Goal: Check status

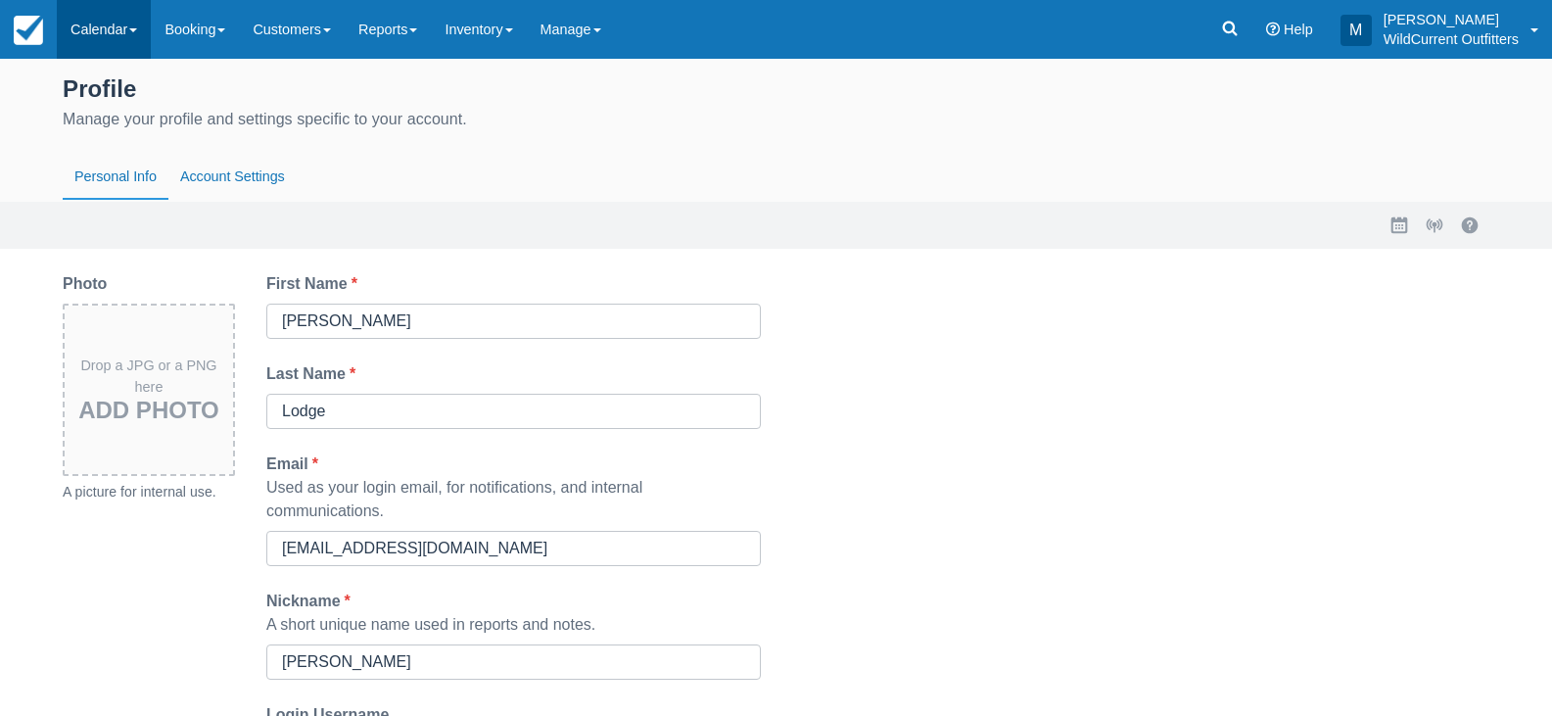
drag, startPoint x: 0, startPoint y: 0, endPoint x: 125, endPoint y: 33, distance: 129.7
click at [125, 33] on link "Calendar" at bounding box center [104, 29] width 94 height 59
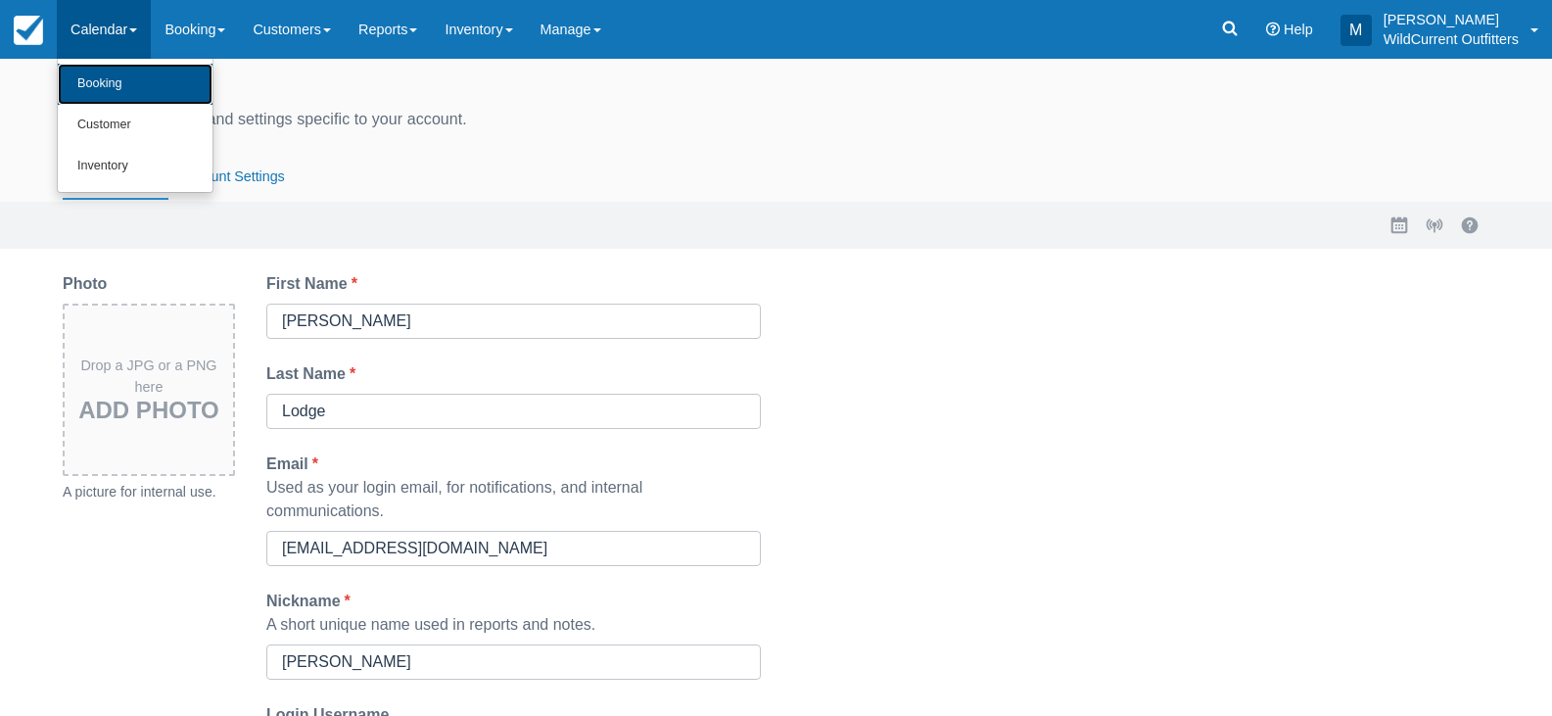
click at [126, 79] on link "Booking" at bounding box center [135, 84] width 155 height 41
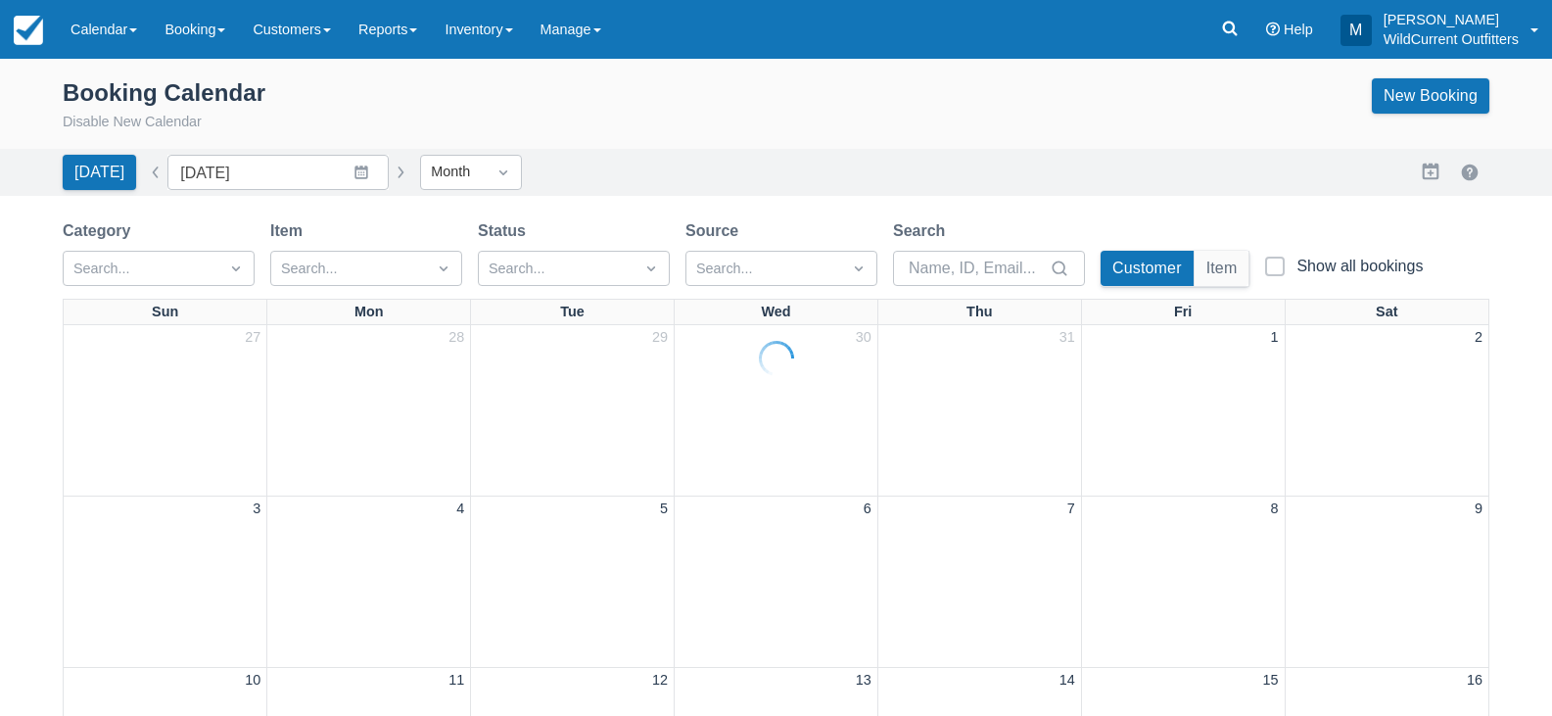
click at [124, 22] on div at bounding box center [776, 358] width 1552 height 716
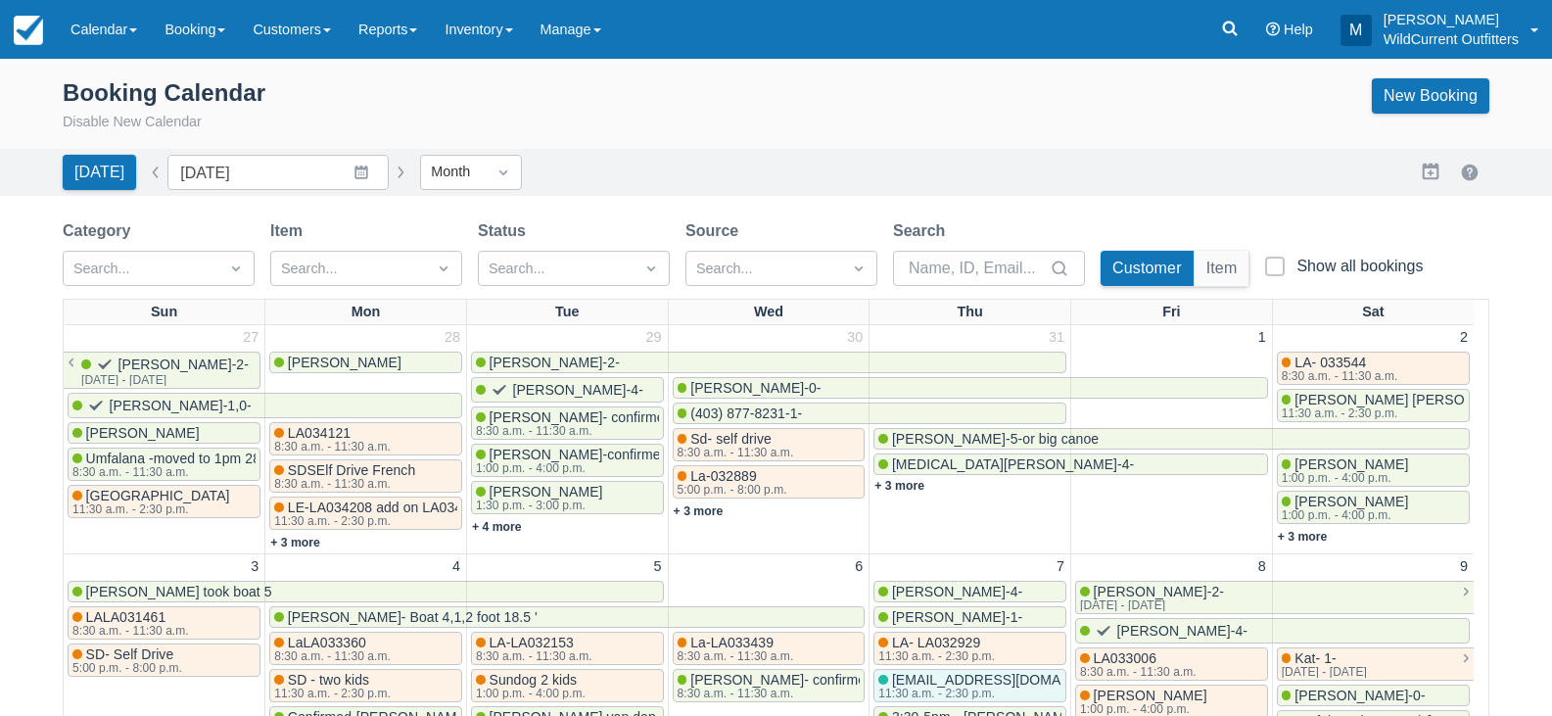
click at [124, 22] on link "Calendar" at bounding box center [104, 29] width 94 height 59
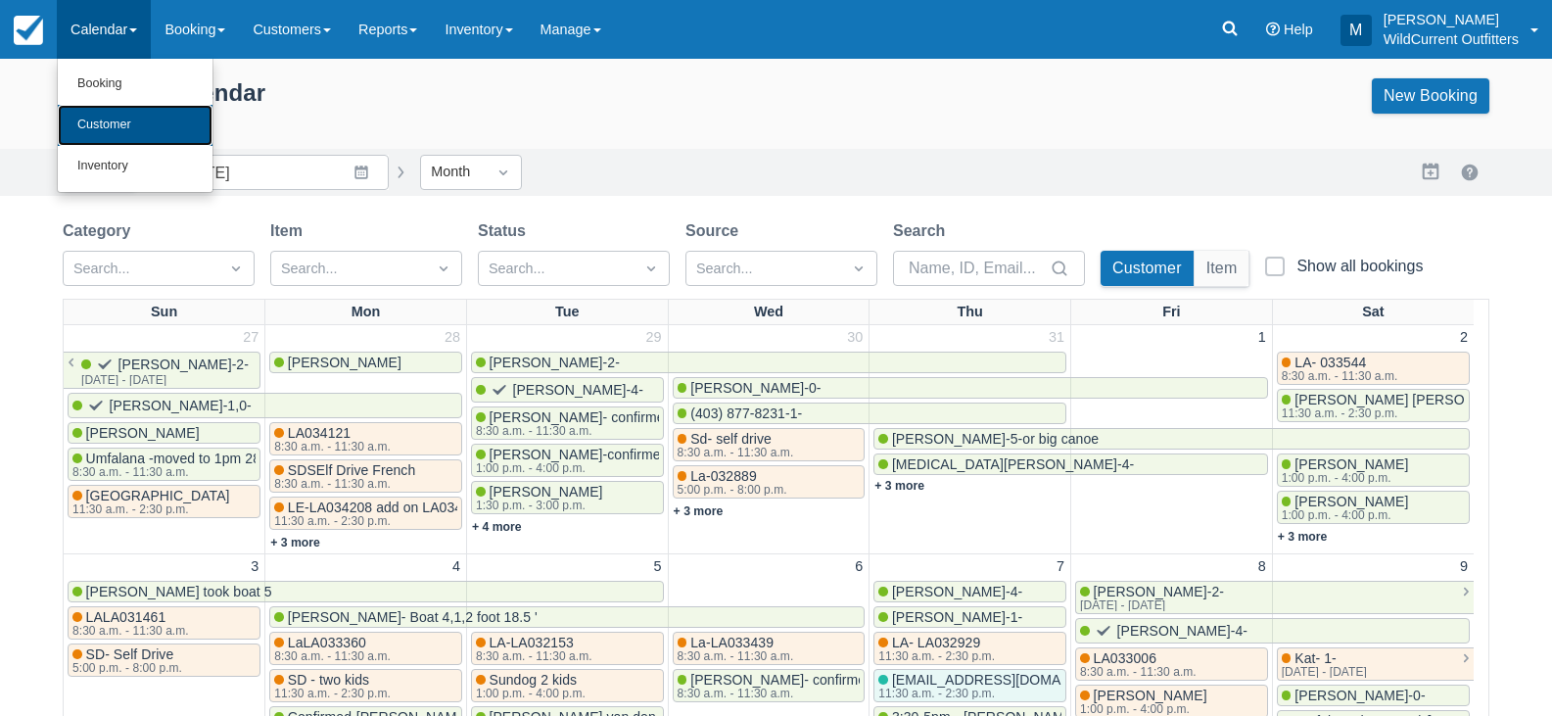
click at [117, 119] on link "Customer" at bounding box center [135, 125] width 155 height 41
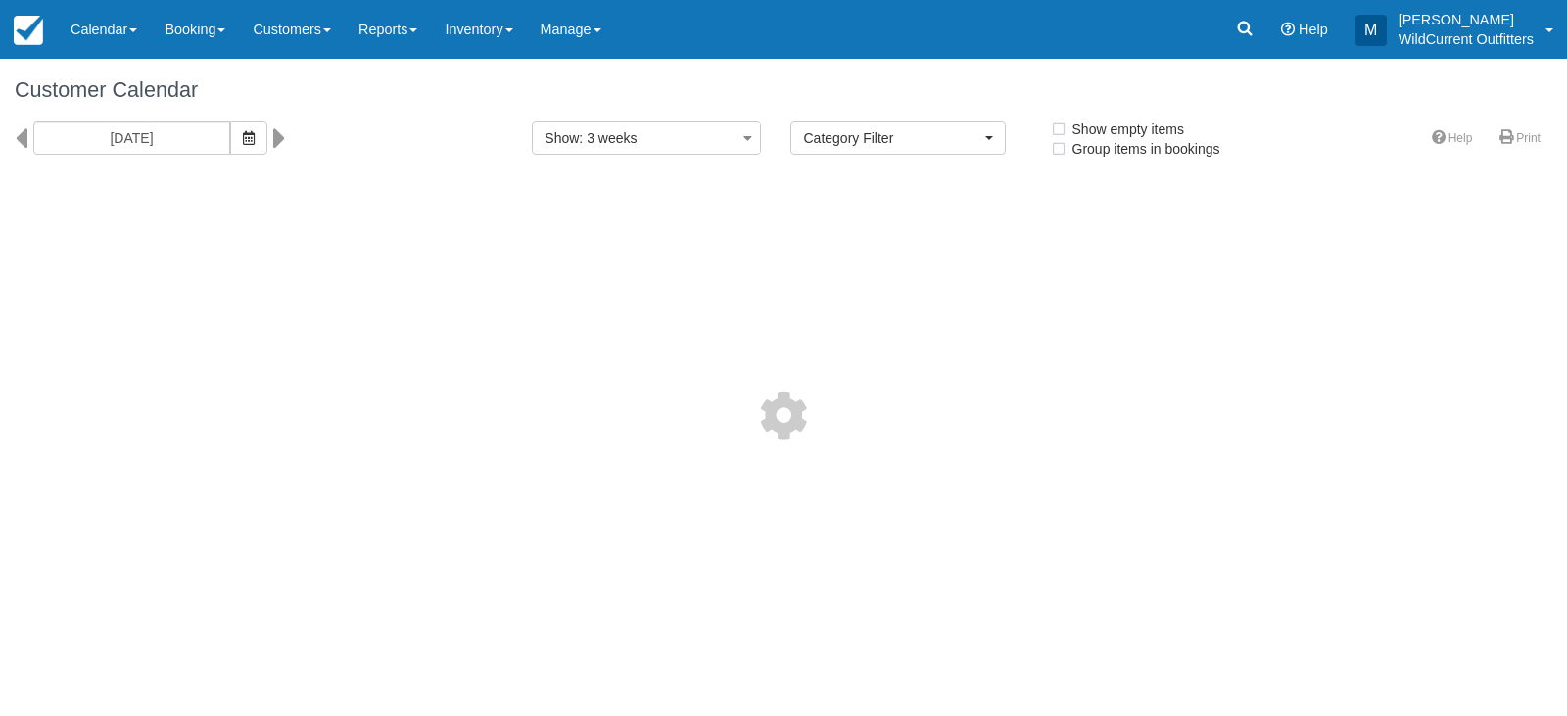
select select
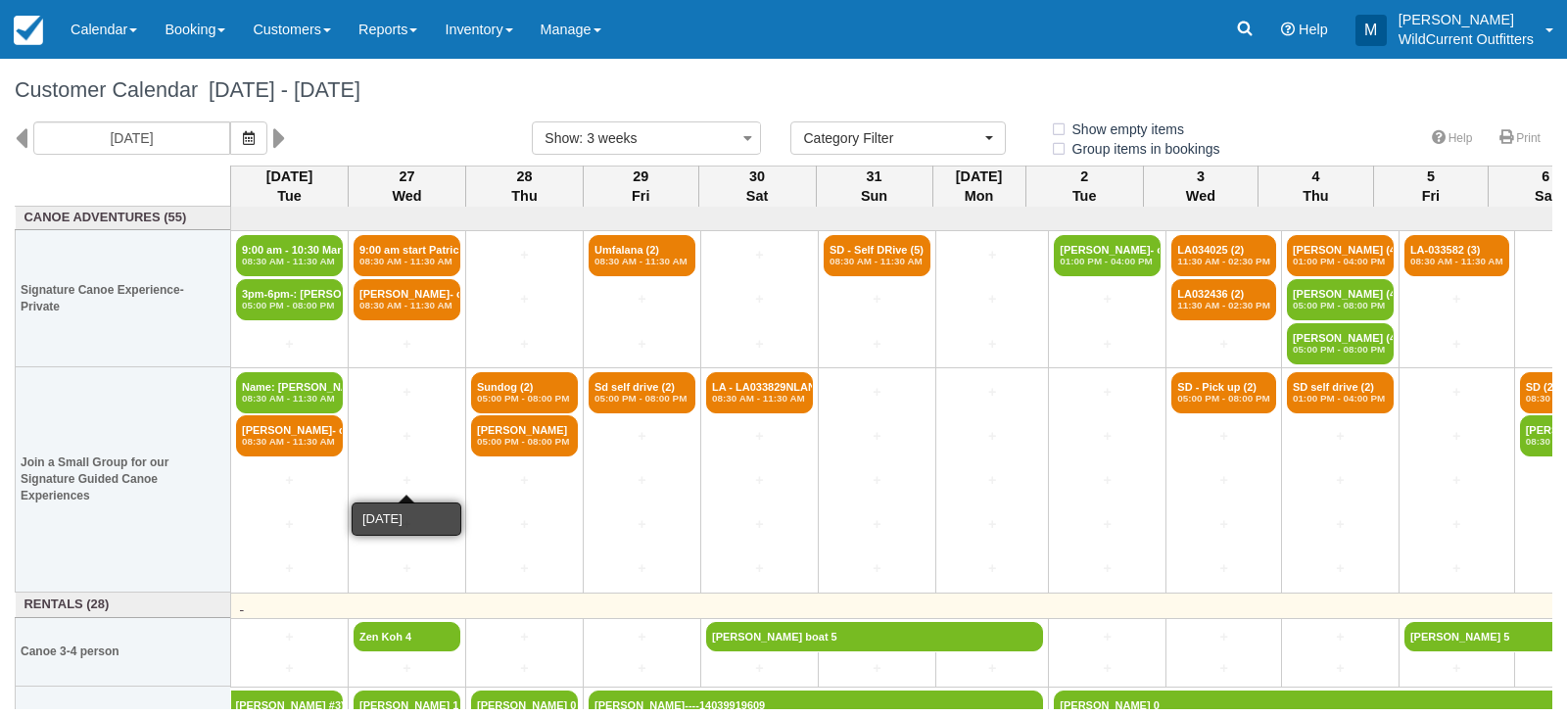
scroll to position [162, 0]
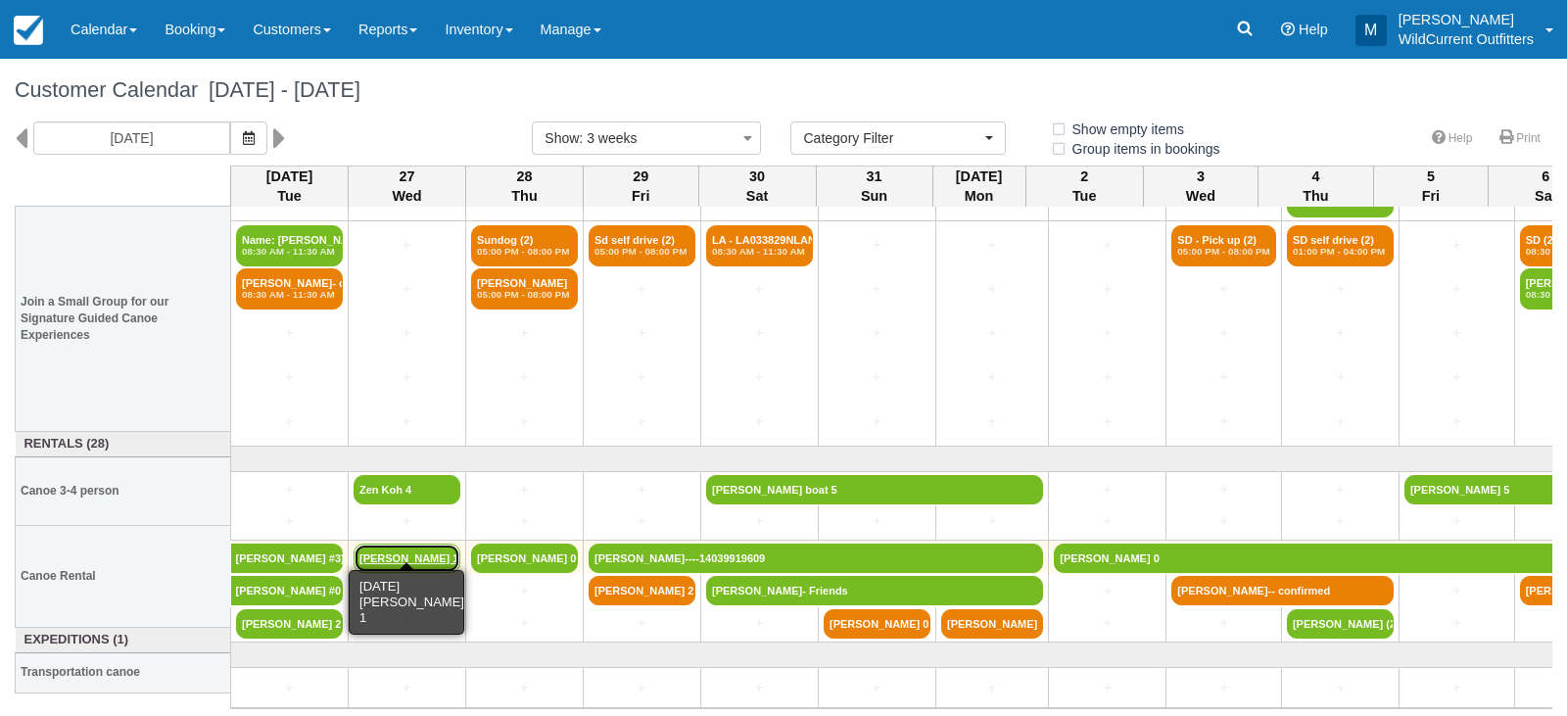
click at [437, 544] on link "[PERSON_NAME] 1" at bounding box center [407, 558] width 107 height 29
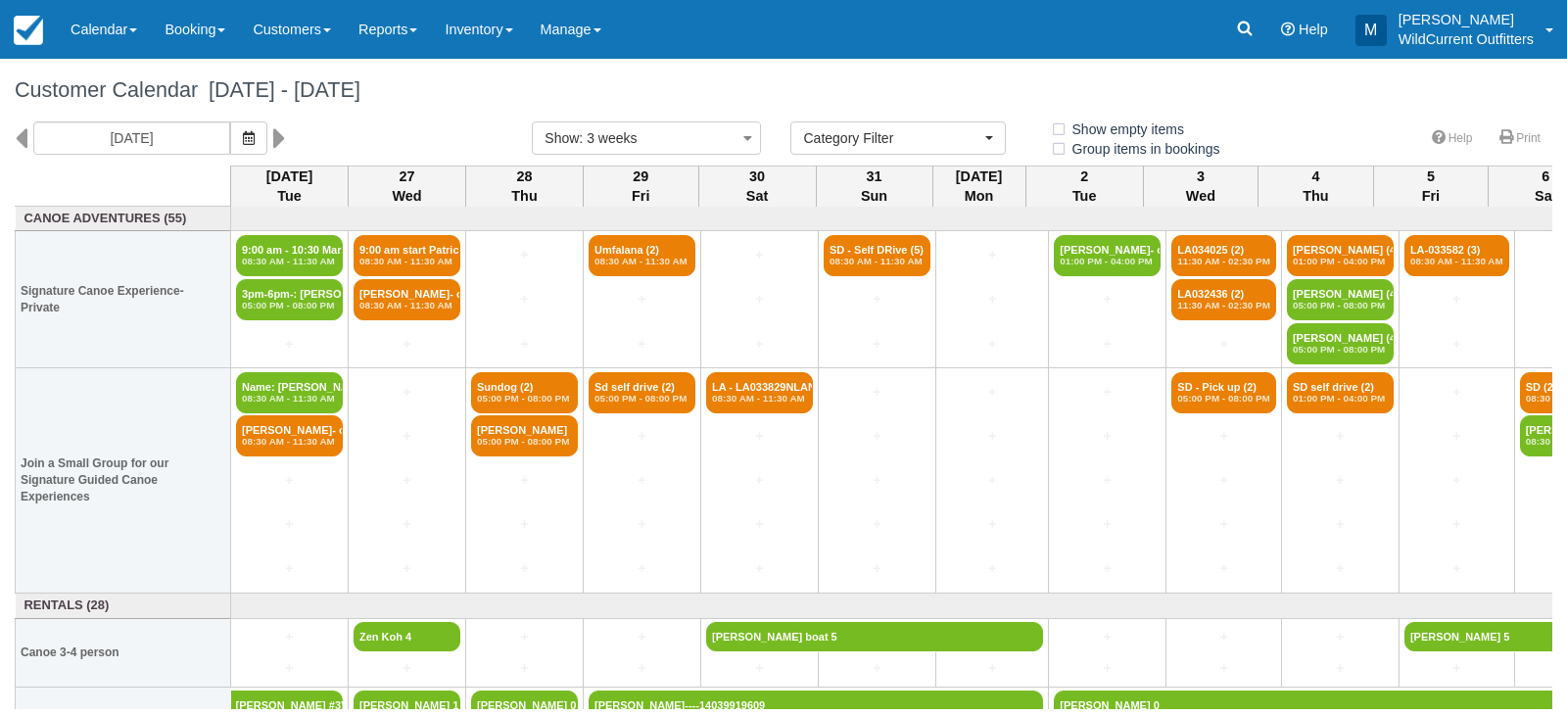
select select
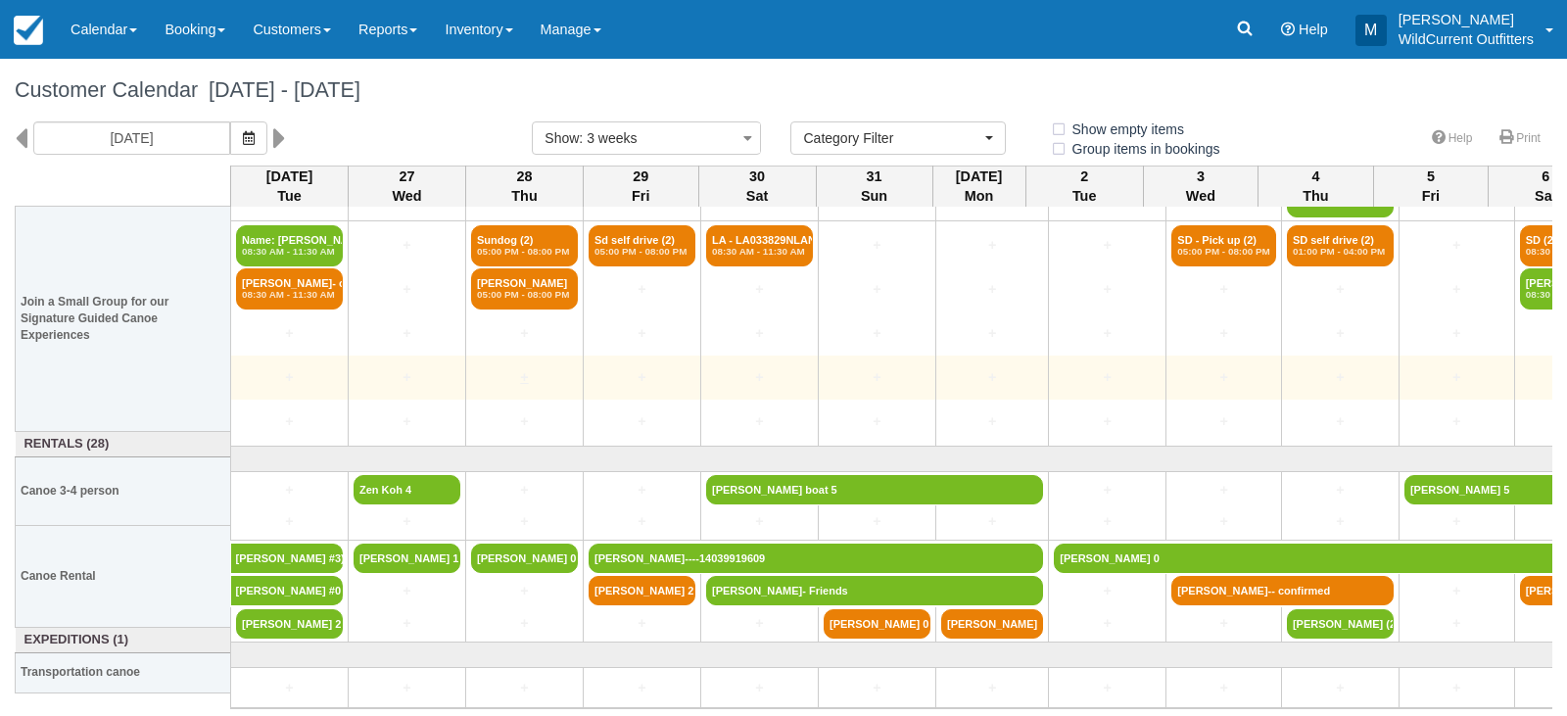
scroll to position [162, 0]
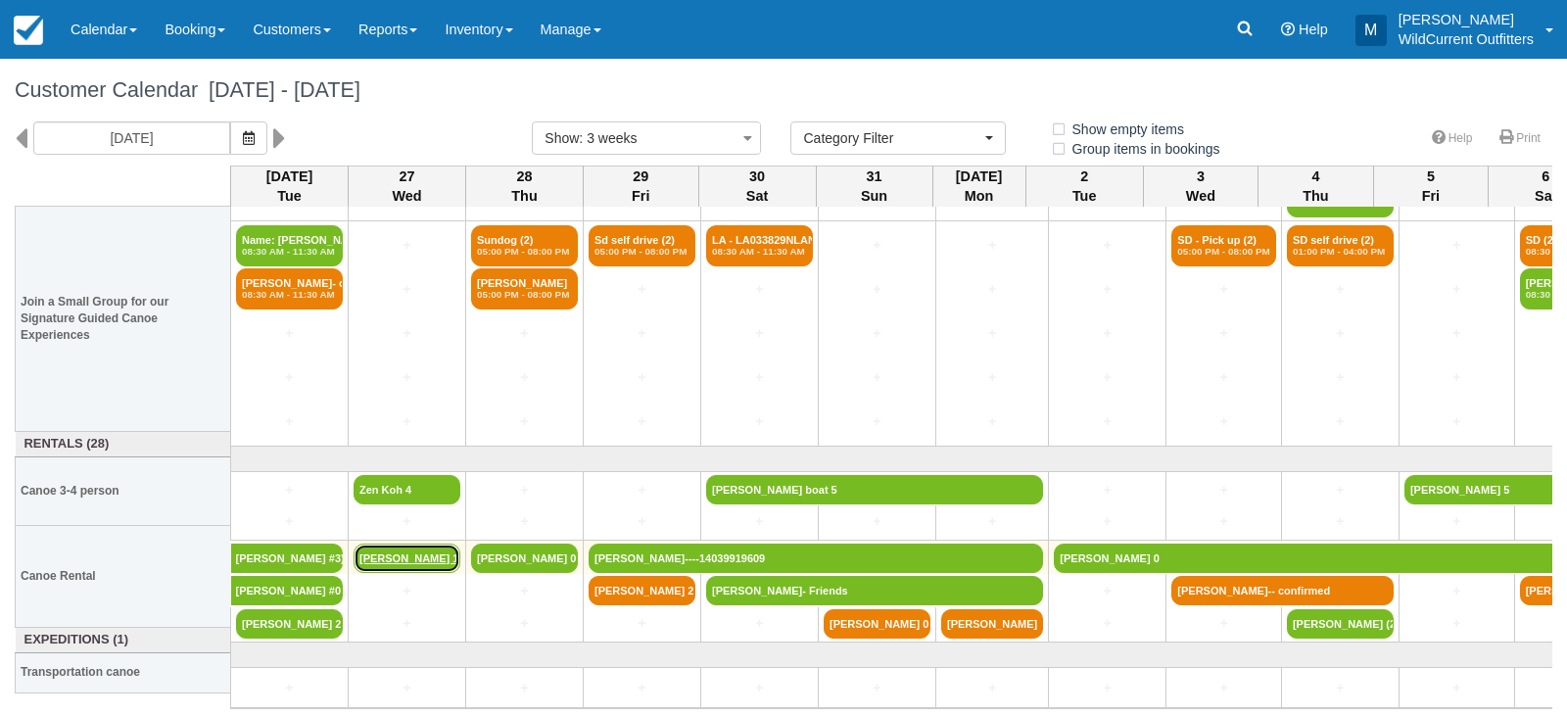
click at [428, 544] on link "[PERSON_NAME] 1" at bounding box center [407, 558] width 107 height 29
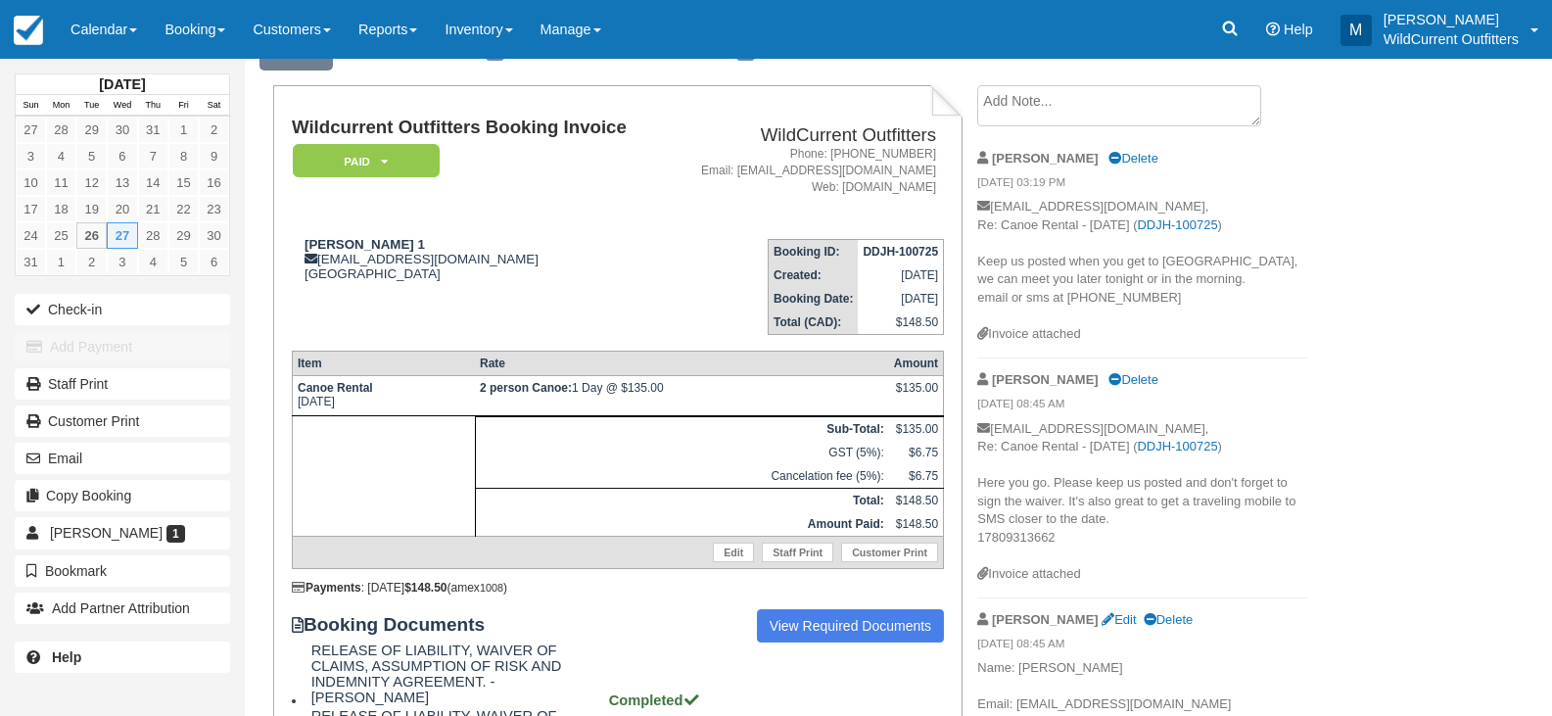
scroll to position [267, 0]
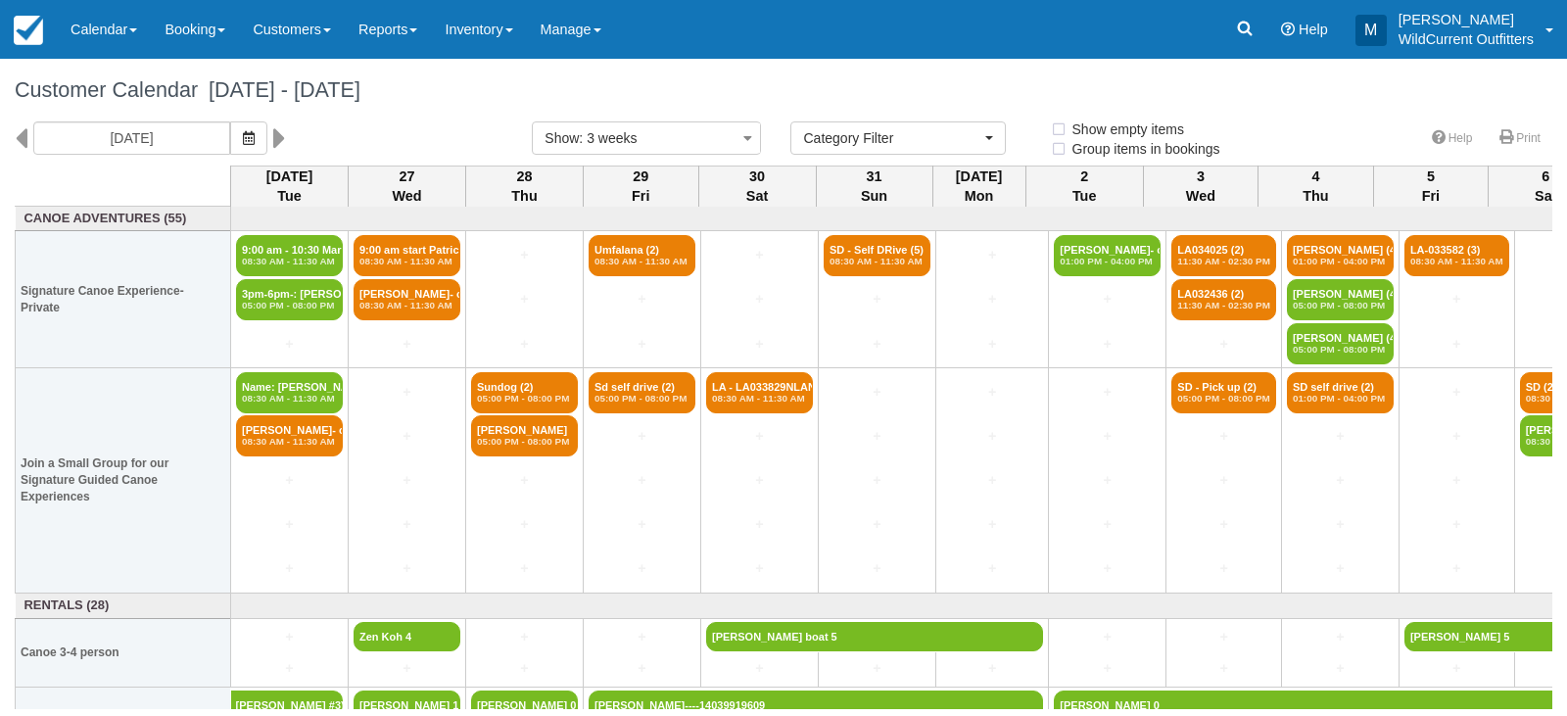
select select
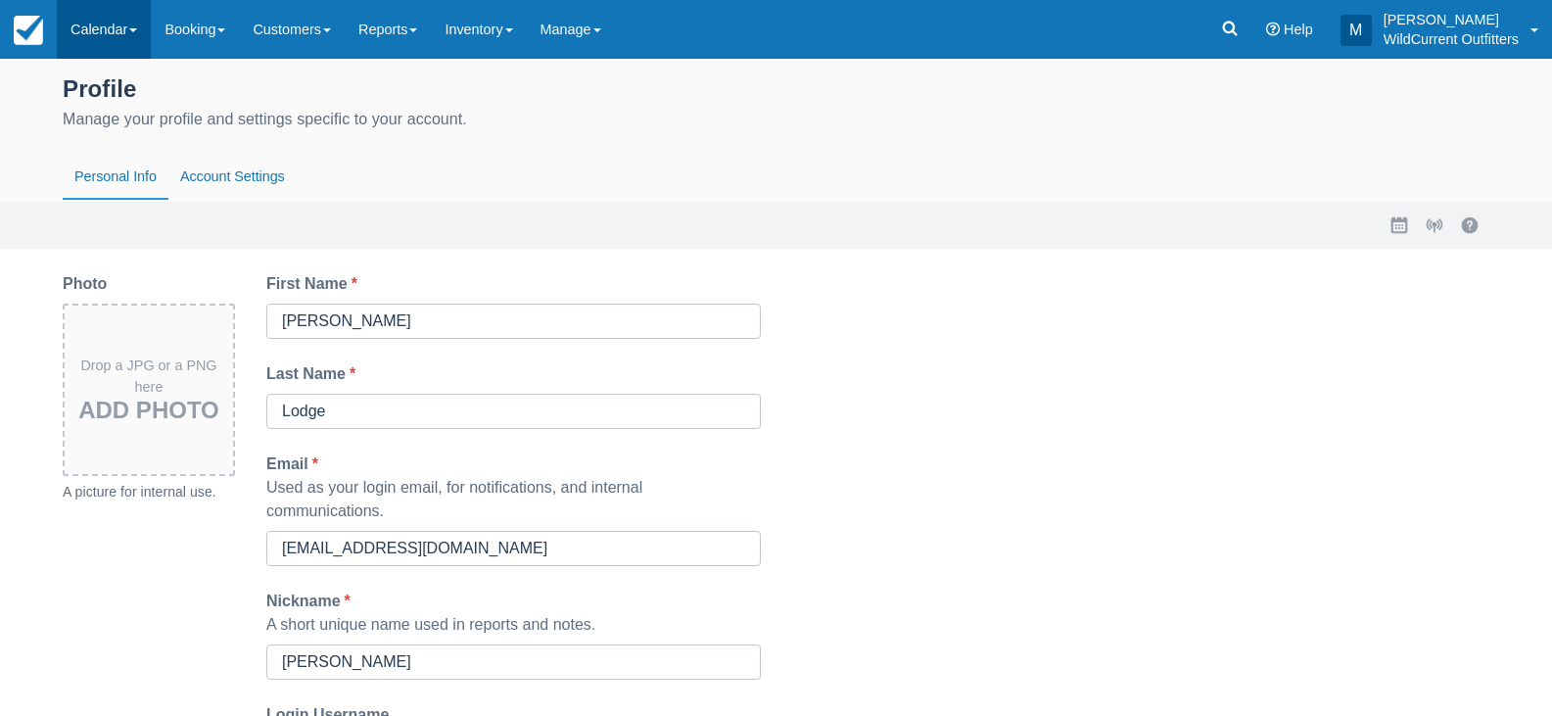
click at [122, 39] on link "Calendar" at bounding box center [104, 29] width 94 height 59
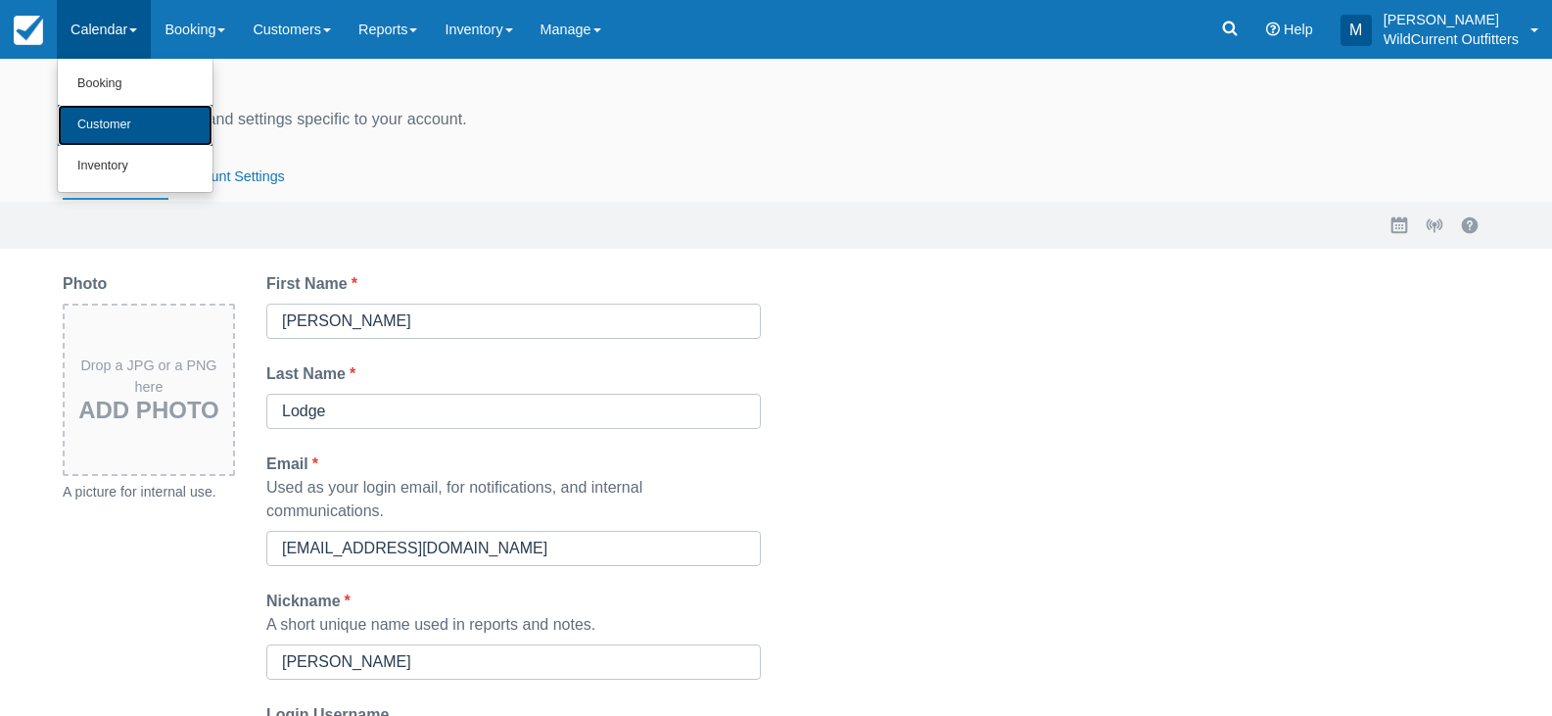
click at [143, 114] on link "Customer" at bounding box center [135, 125] width 155 height 41
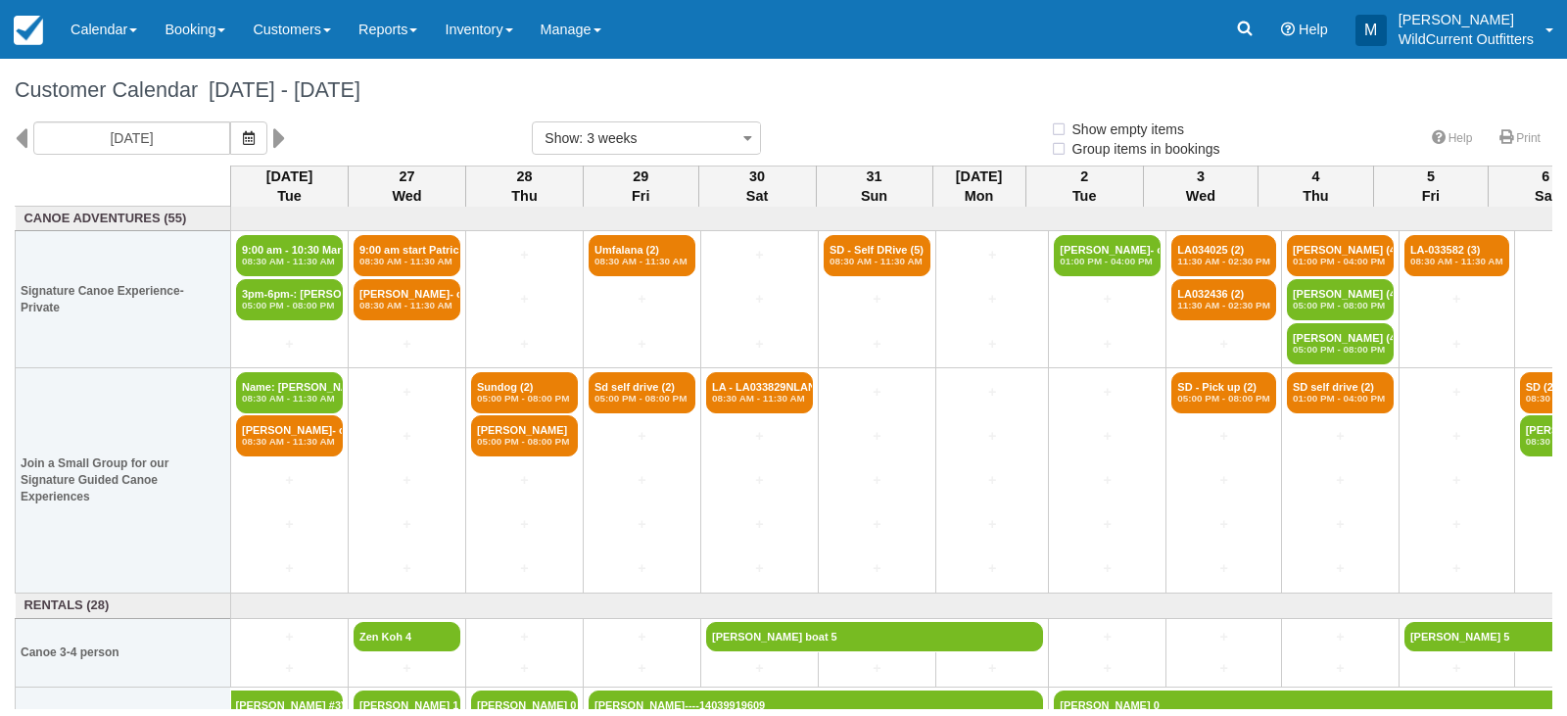
select select
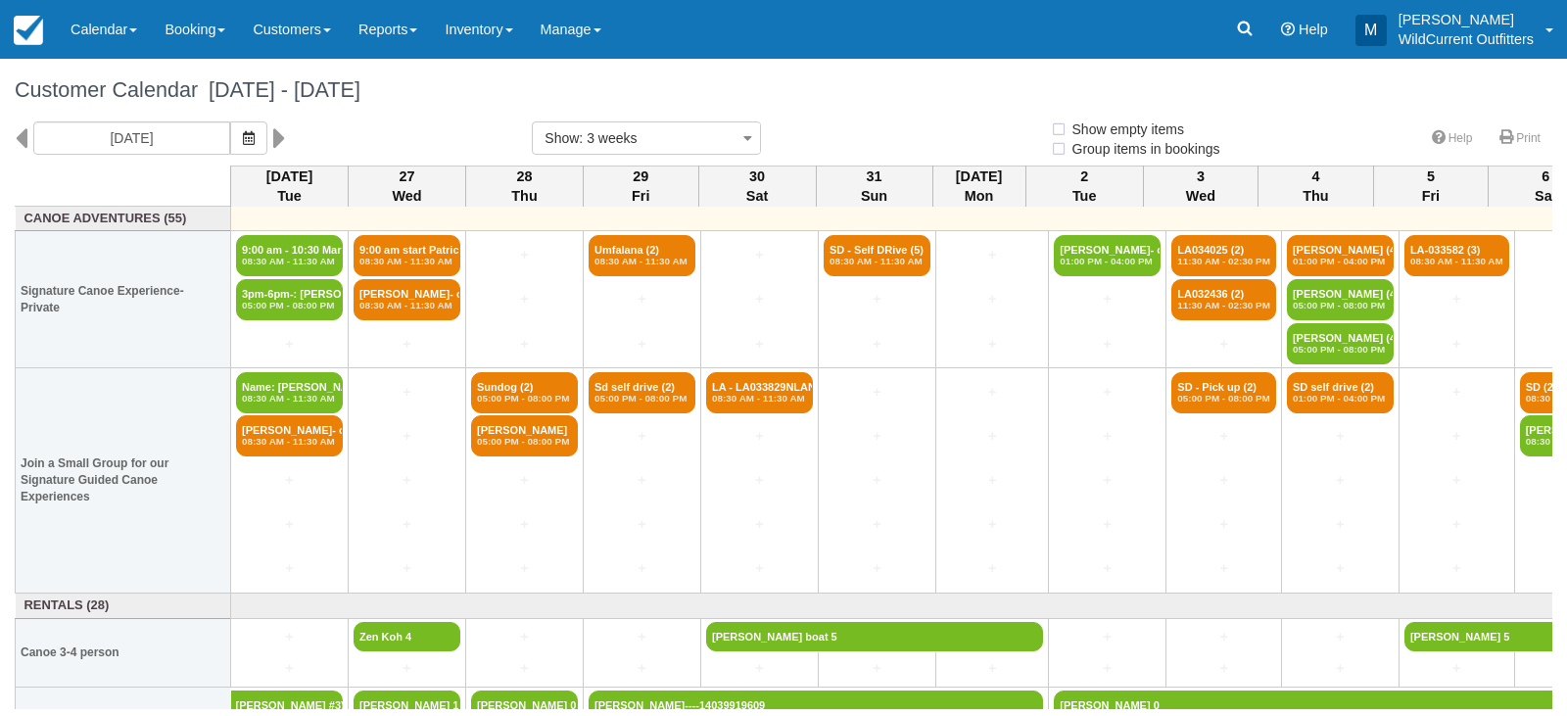
select select
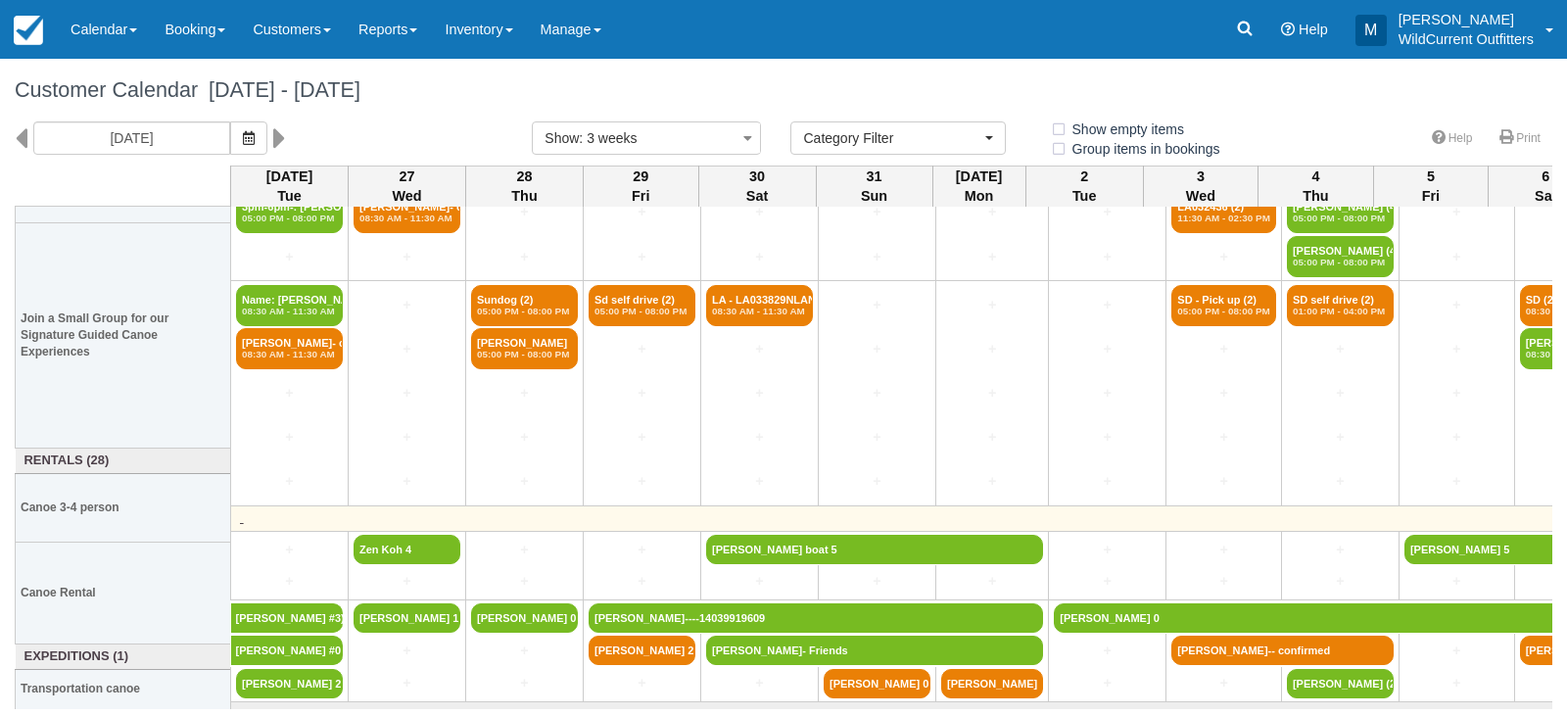
scroll to position [162, 0]
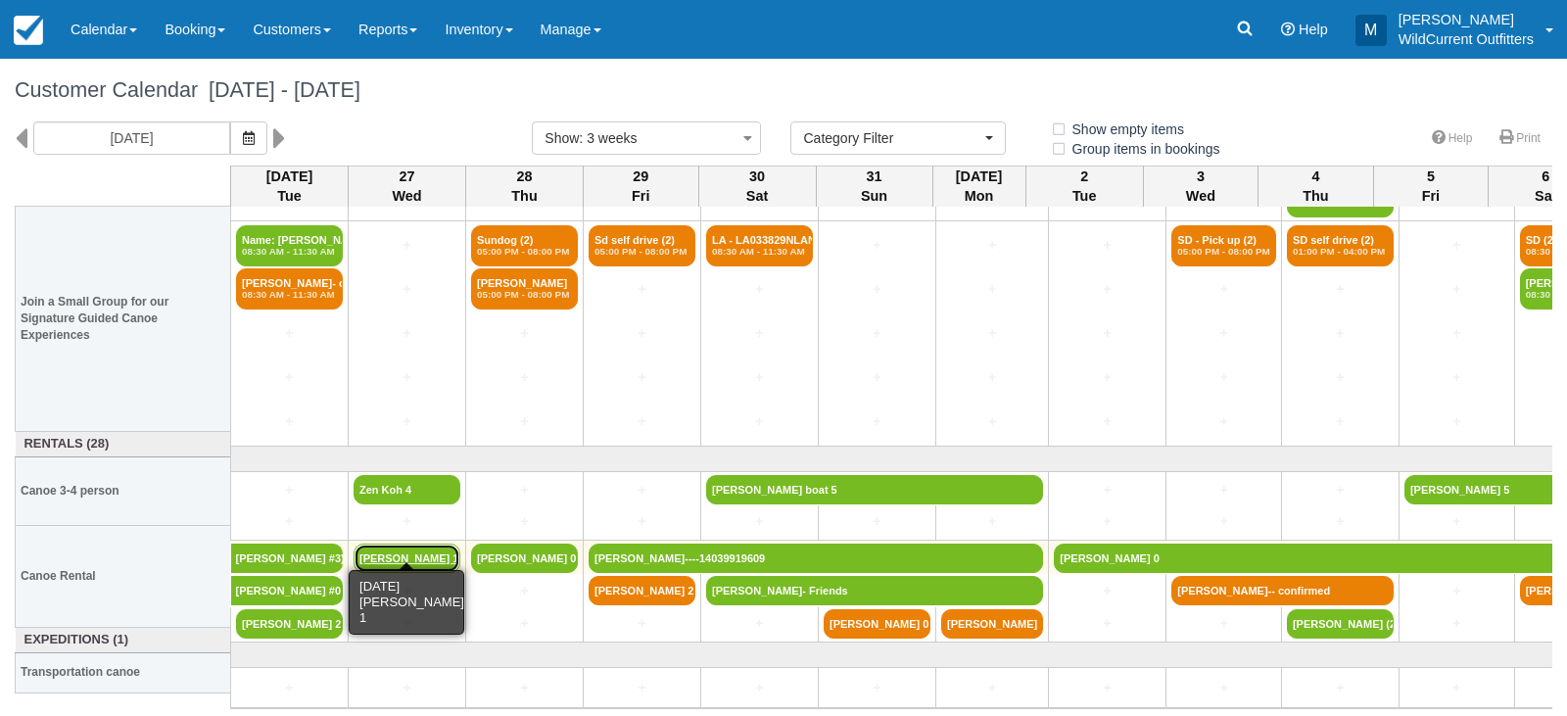
click at [409, 544] on link "[PERSON_NAME] 1" at bounding box center [407, 558] width 107 height 29
